Goal: Use online tool/utility: Utilize a website feature to perform a specific function

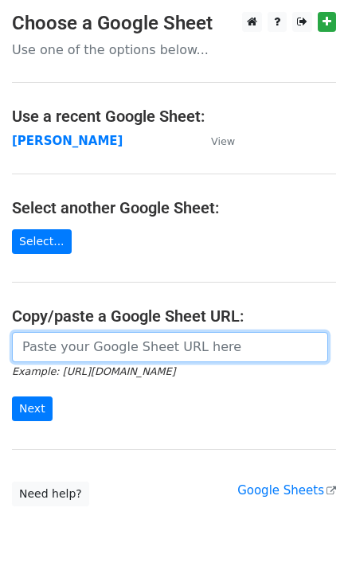
click at [67, 348] on input "url" at bounding box center [170, 347] width 316 height 30
paste input "[URL][DOMAIN_NAME]"
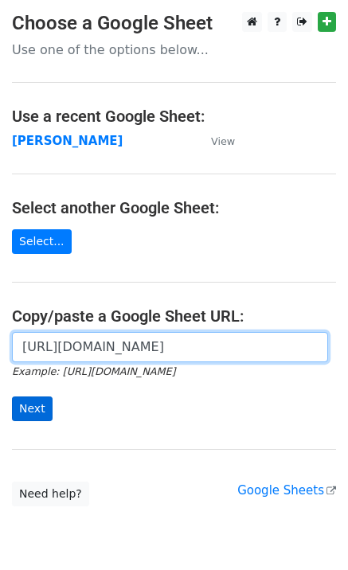
scroll to position [0, 448]
type input "[URL][DOMAIN_NAME]"
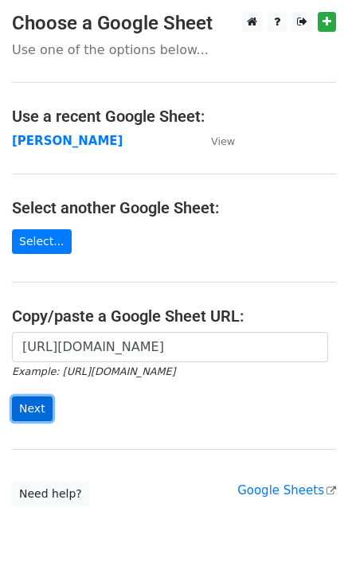
click at [18, 409] on input "Next" at bounding box center [32, 409] width 41 height 25
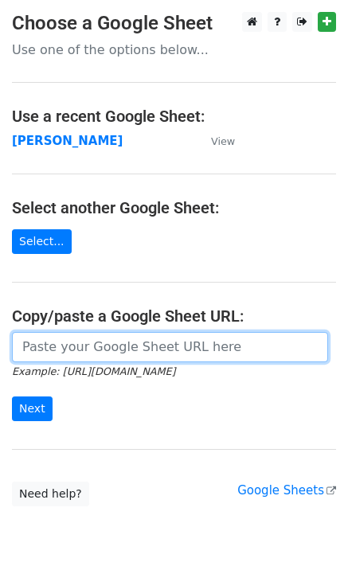
click at [86, 345] on input "url" at bounding box center [170, 347] width 316 height 30
click at [135, 350] on input "url" at bounding box center [170, 347] width 316 height 30
paste input "https://docs.google.com/spreadsheets/d/1-vuey2nK_okxf-JivA7sf96WnD_L0rZf5mgk8Rc…"
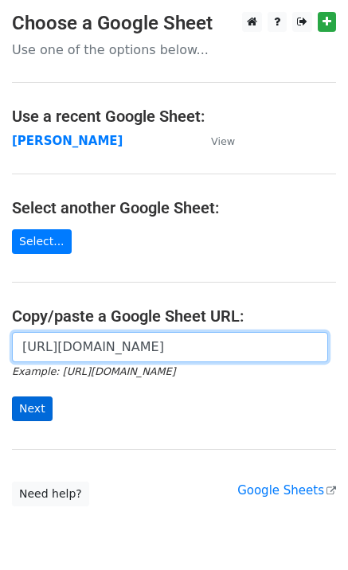
type input "https://docs.google.com/spreadsheets/d/1-vuey2nK_okxf-JivA7sf96WnD_L0rZf5mgk8Rc…"
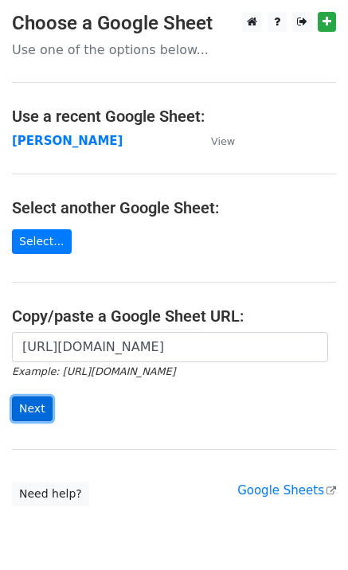
scroll to position [0, 0]
click at [33, 397] on input "Next" at bounding box center [32, 409] width 41 height 25
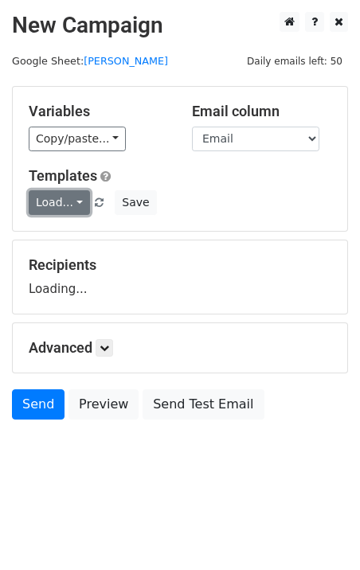
click at [57, 212] on link "Load..." at bounding box center [59, 202] width 61 height 25
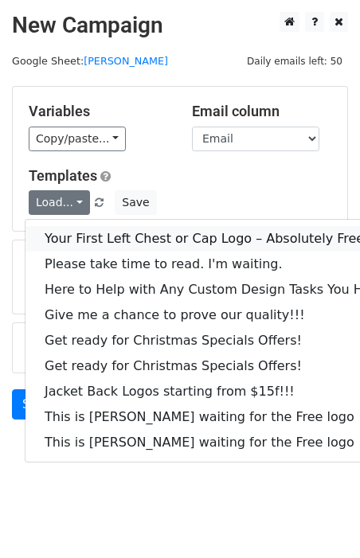
click at [66, 231] on link "Your First Left Chest or Cap Logo – Absolutely Free" at bounding box center [215, 238] width 380 height 25
